Goal: Task Accomplishment & Management: Manage account settings

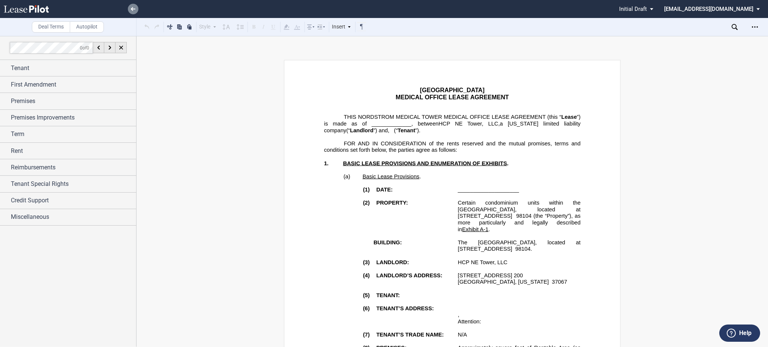
click at [133, 4] on link at bounding box center [133, 9] width 11 height 11
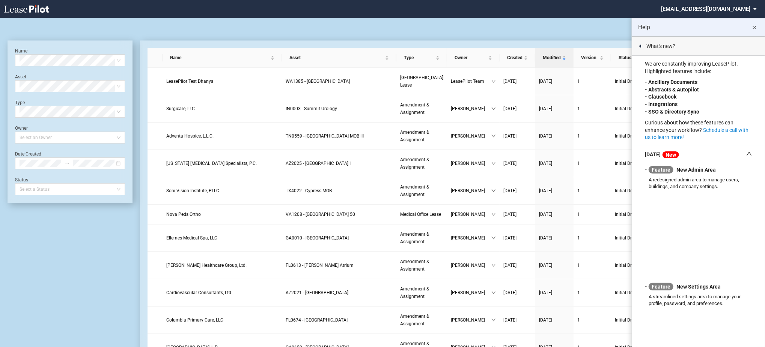
click at [754, 30] on md-icon "close" at bounding box center [754, 27] width 9 height 9
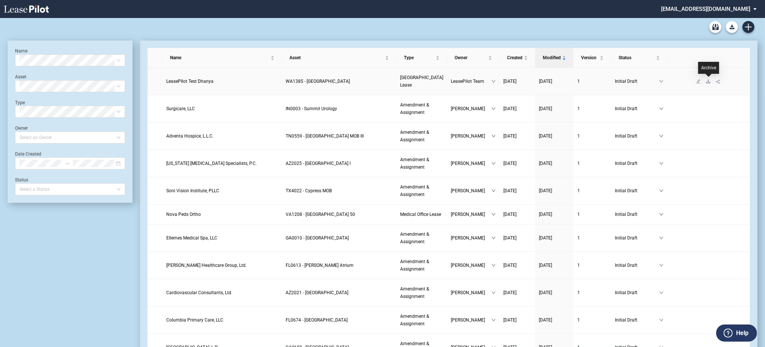
click at [707, 82] on icon "download" at bounding box center [708, 81] width 5 height 5
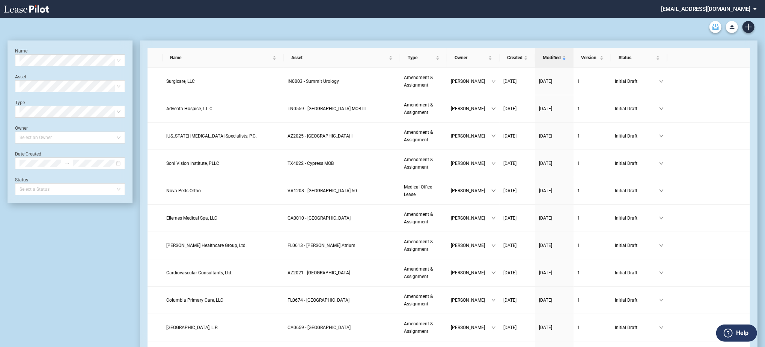
click at [712, 32] on link "Archive" at bounding box center [715, 27] width 12 height 12
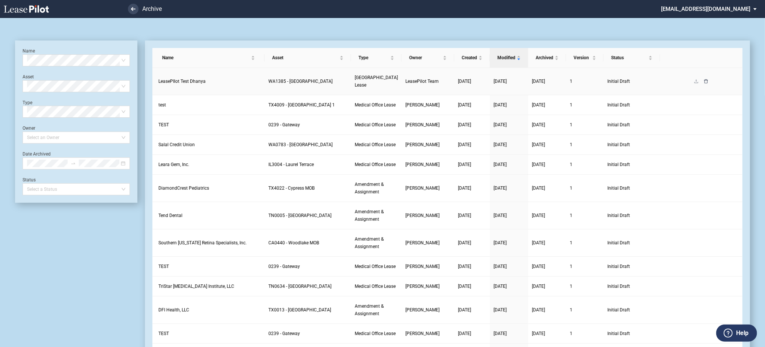
click at [706, 80] on icon "delete" at bounding box center [706, 81] width 4 height 4
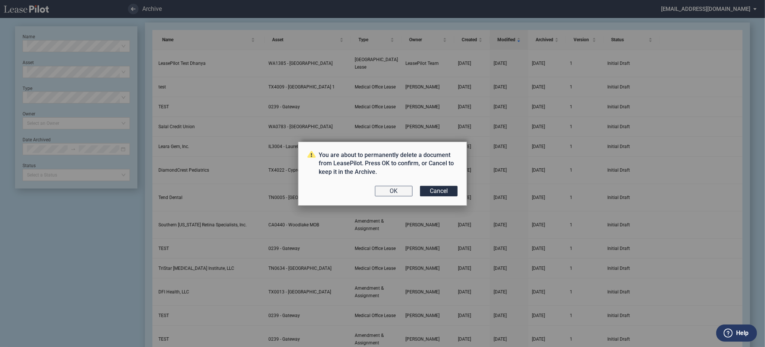
click at [394, 194] on button "OK" at bounding box center [394, 191] width 38 height 11
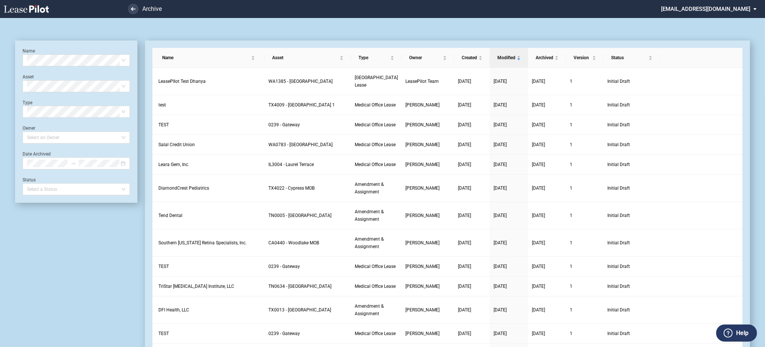
scroll to position [18, 0]
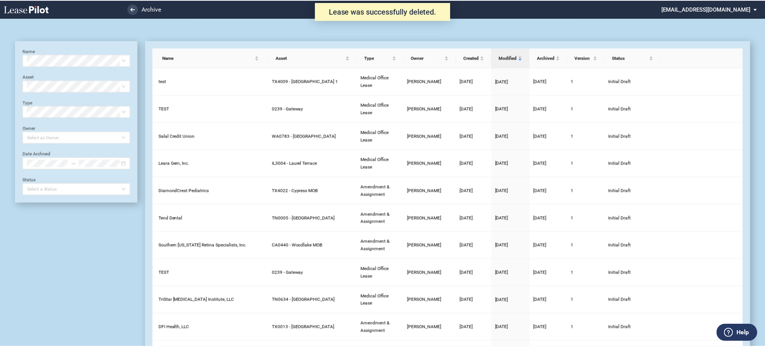
scroll to position [18, 0]
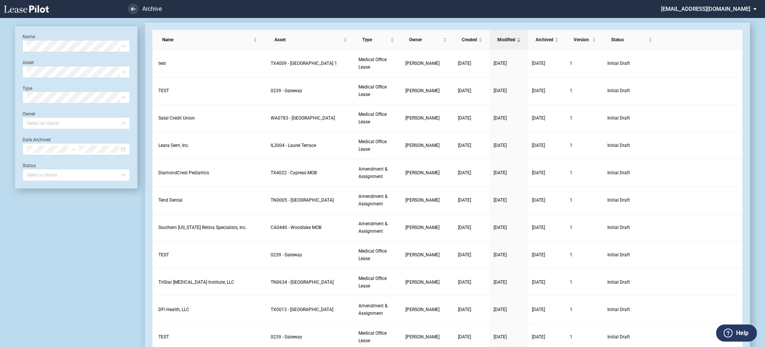
click at [91, 38] on div "Name Select name" at bounding box center [76, 43] width 107 height 18
click at [39, 9] on icon at bounding box center [26, 9] width 45 height 8
